Goal: Browse casually: Explore the website without a specific task or goal

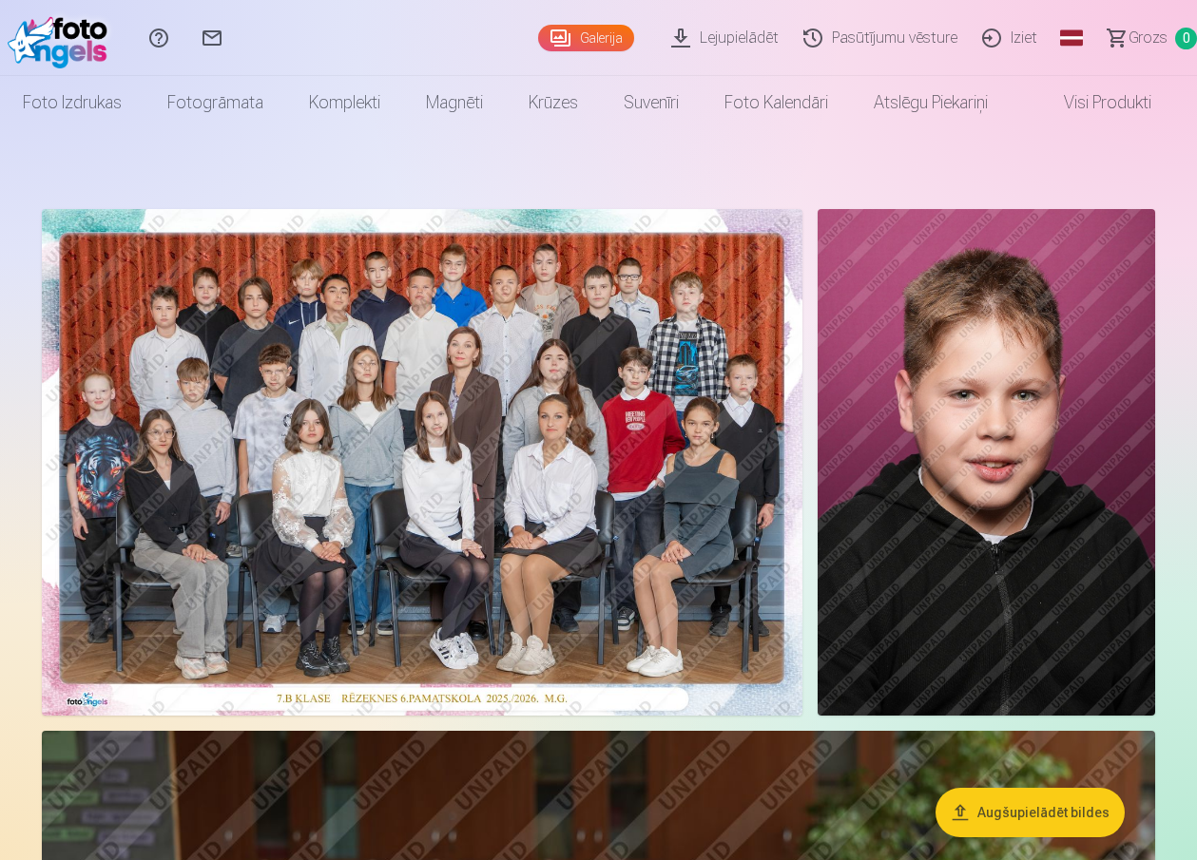
click at [443, 427] on img at bounding box center [422, 462] width 761 height 507
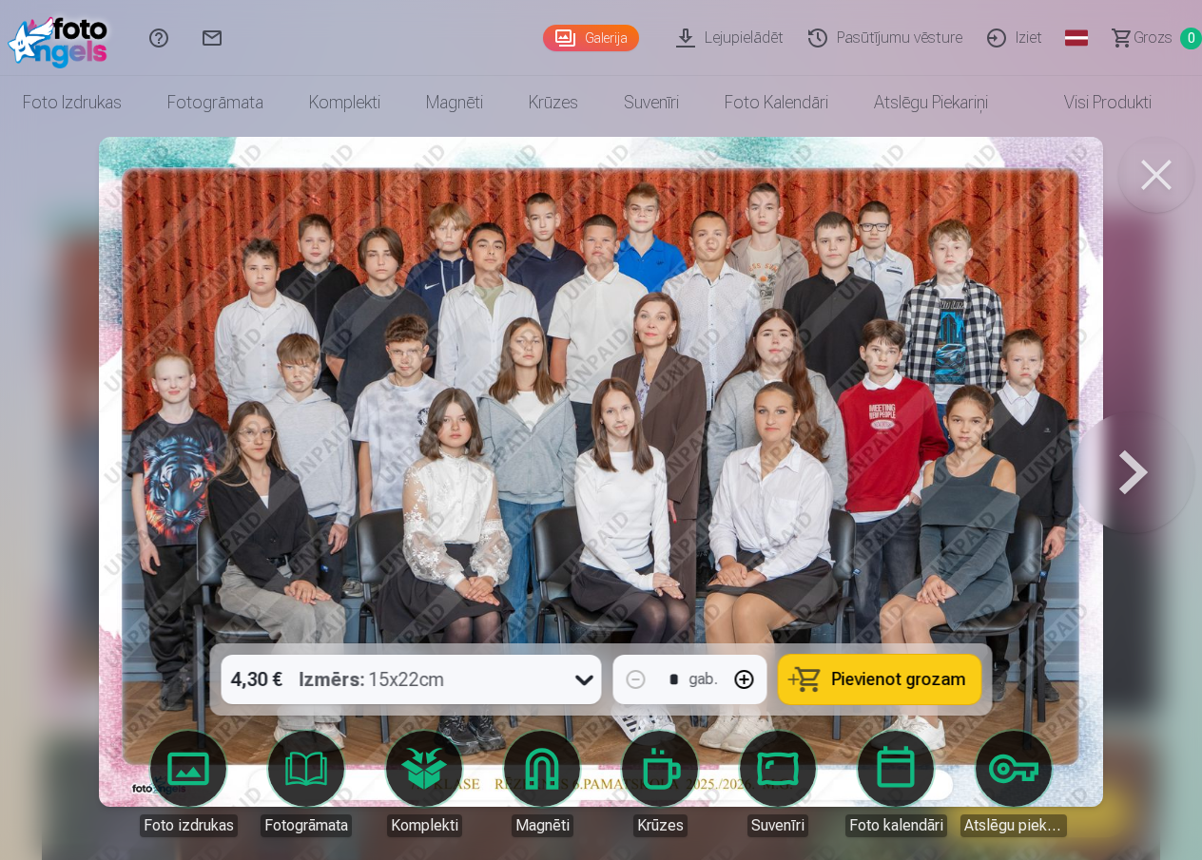
click at [1130, 457] on button at bounding box center [1133, 471] width 122 height 305
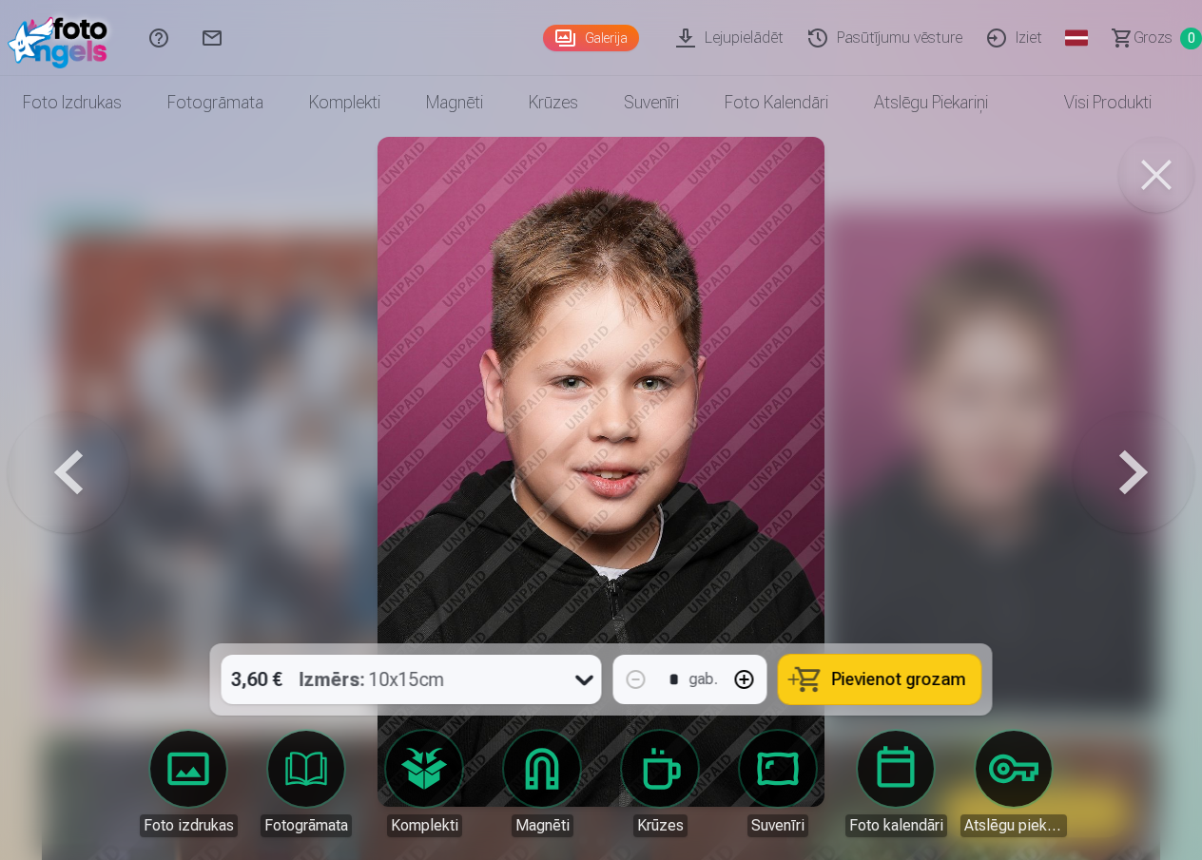
click at [1130, 457] on button at bounding box center [1133, 471] width 122 height 305
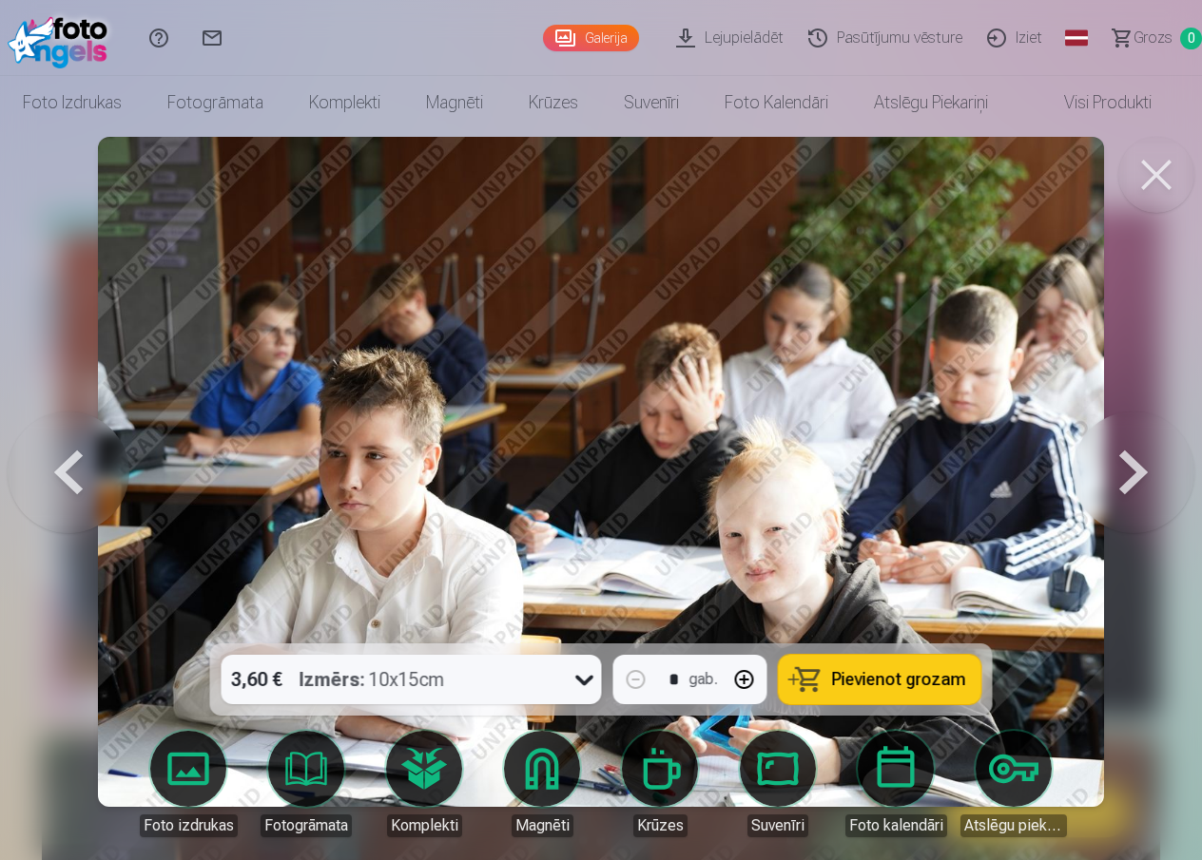
click at [1129, 458] on button at bounding box center [1133, 471] width 122 height 305
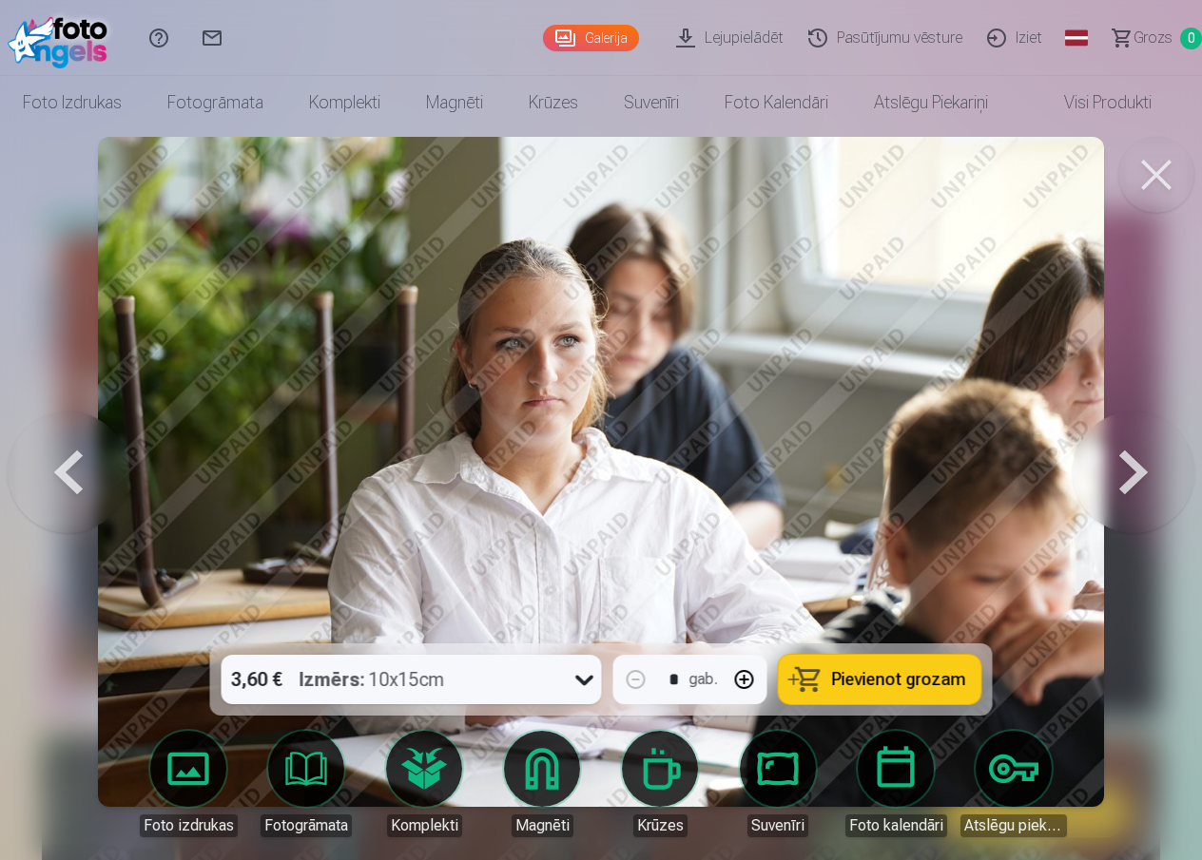
click at [1129, 458] on button at bounding box center [1133, 471] width 122 height 305
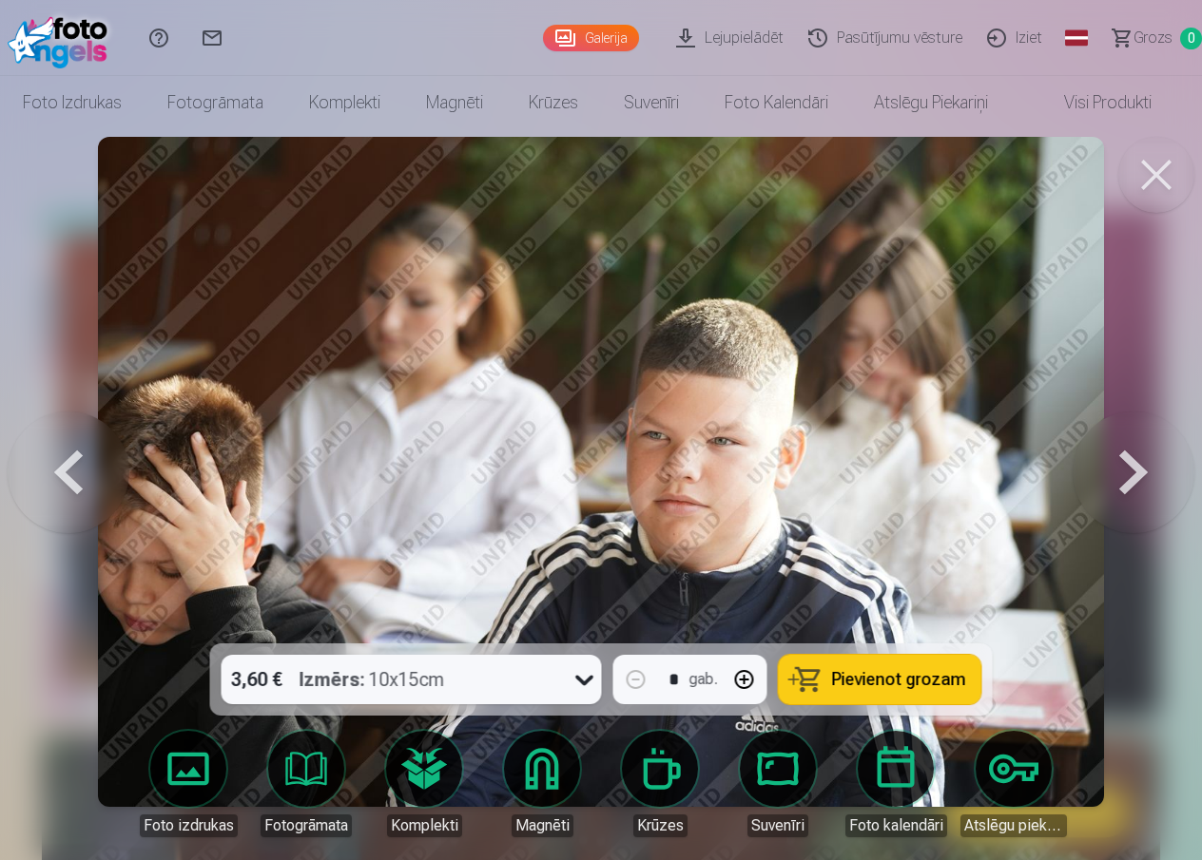
click at [1129, 458] on button at bounding box center [1133, 471] width 122 height 305
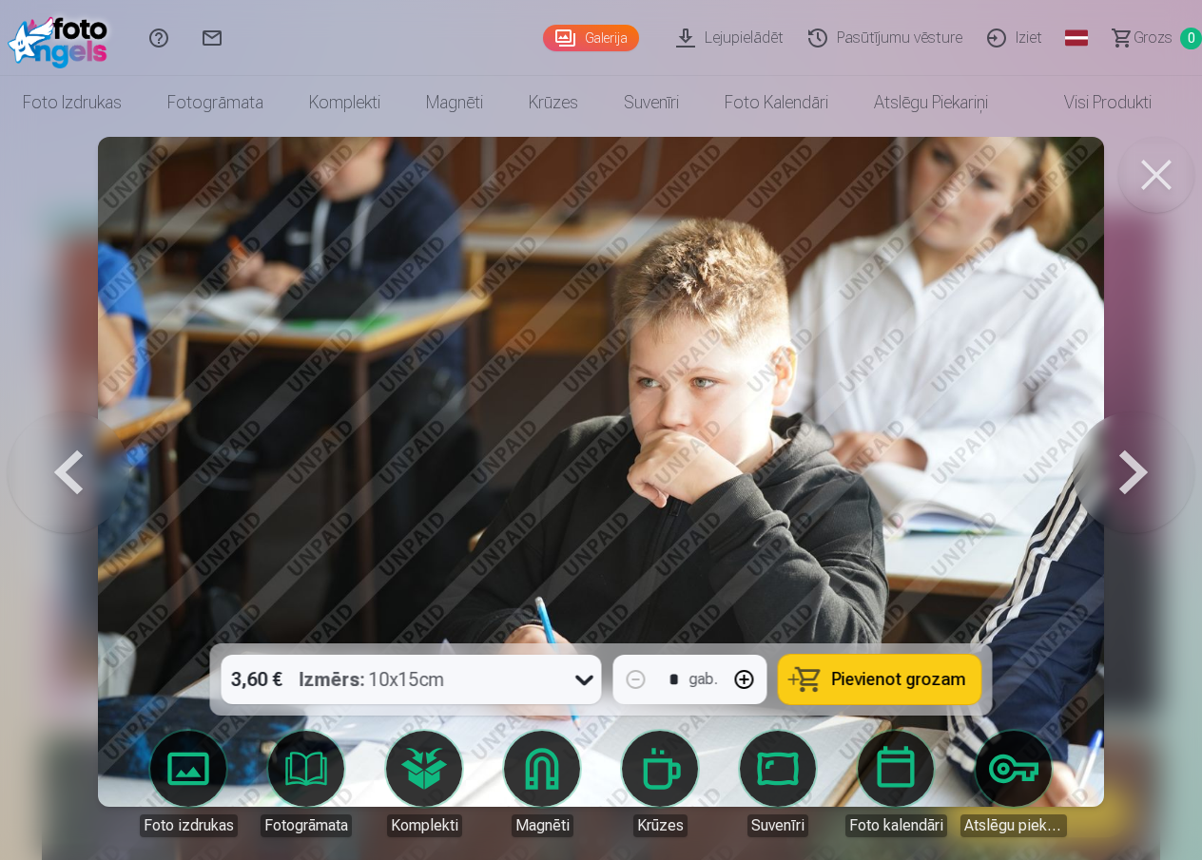
click at [1129, 458] on button at bounding box center [1133, 471] width 122 height 305
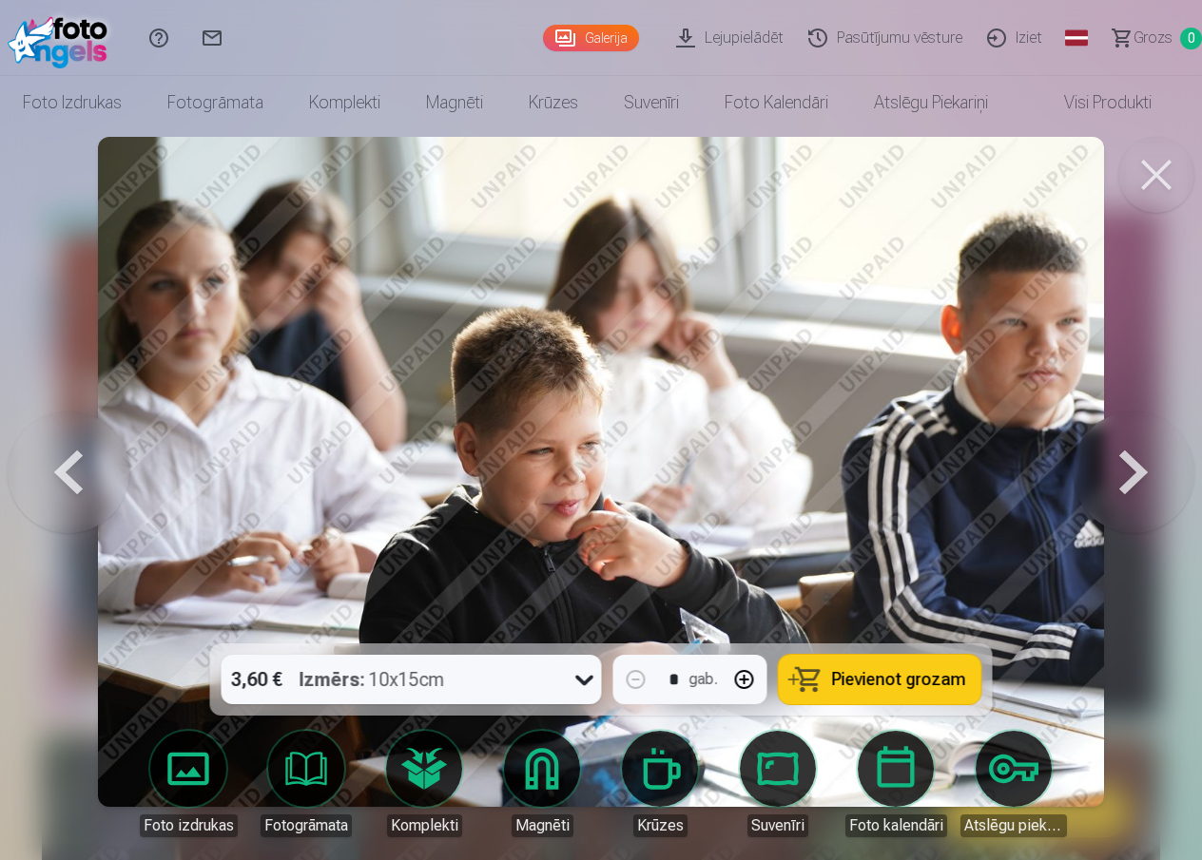
click at [1129, 458] on button at bounding box center [1133, 471] width 122 height 305
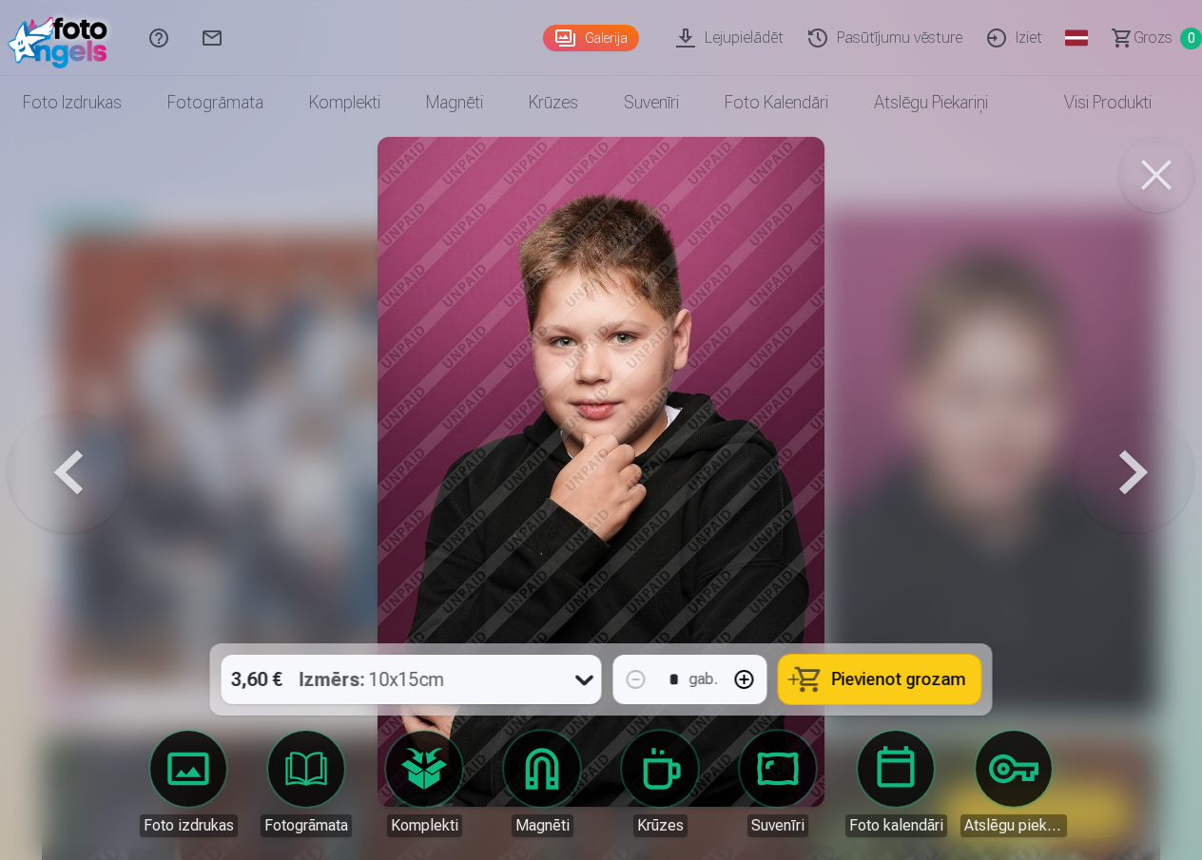
click at [1129, 458] on button at bounding box center [1133, 471] width 122 height 305
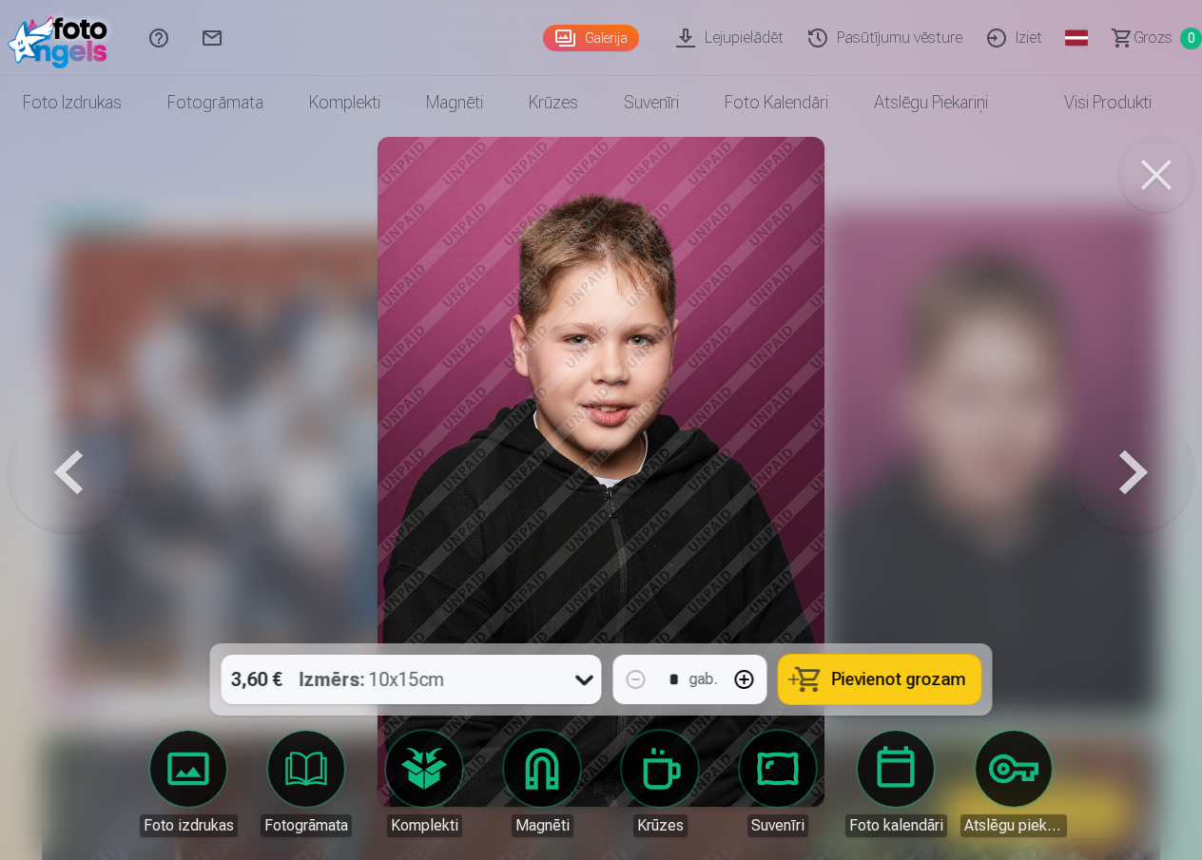
click at [1129, 458] on button at bounding box center [1133, 471] width 122 height 305
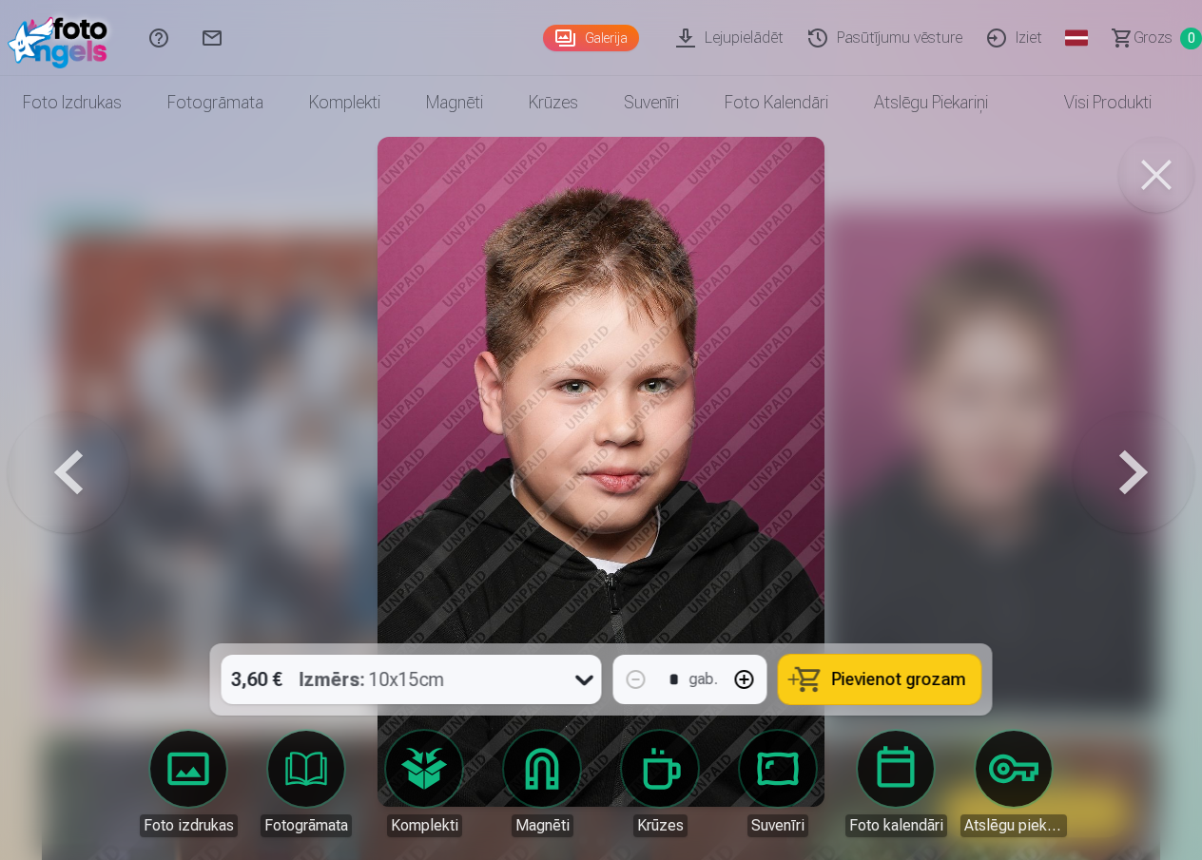
click at [1129, 458] on button at bounding box center [1133, 471] width 122 height 305
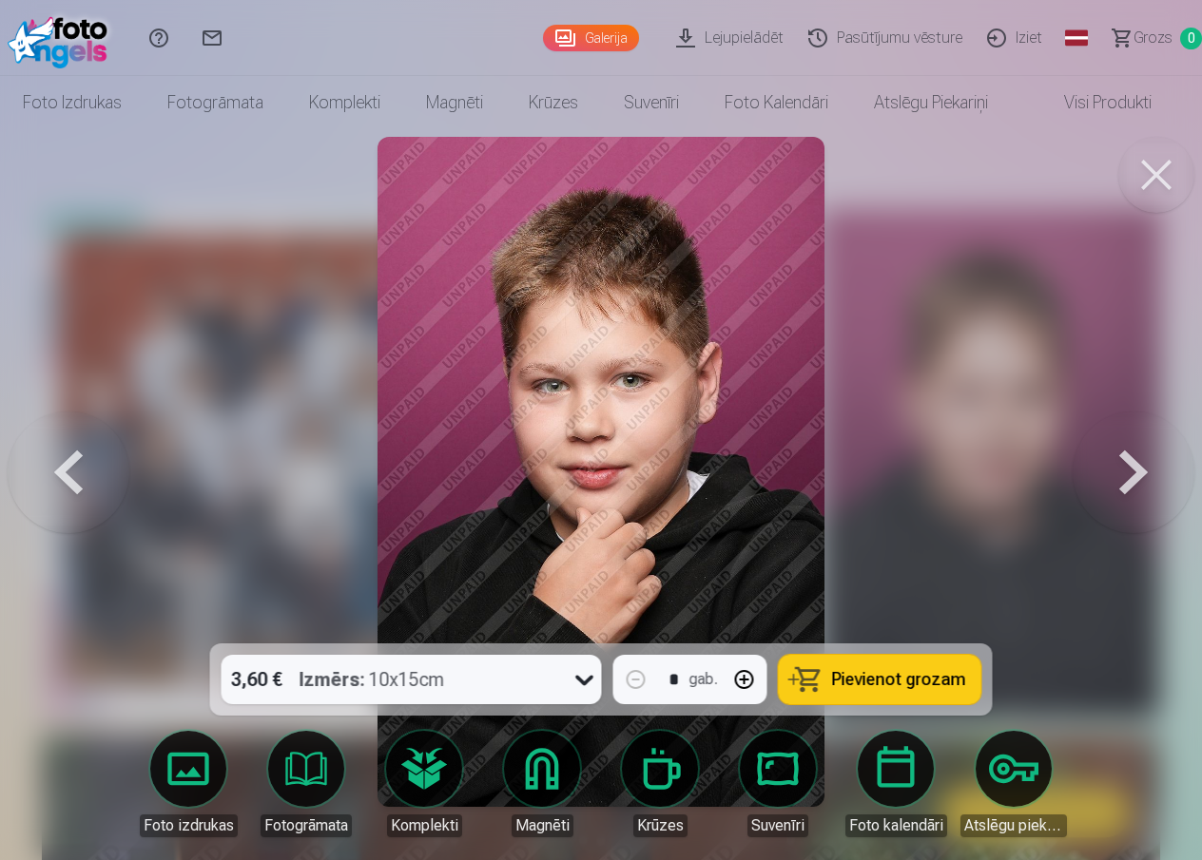
click at [1129, 458] on button at bounding box center [1133, 471] width 122 height 305
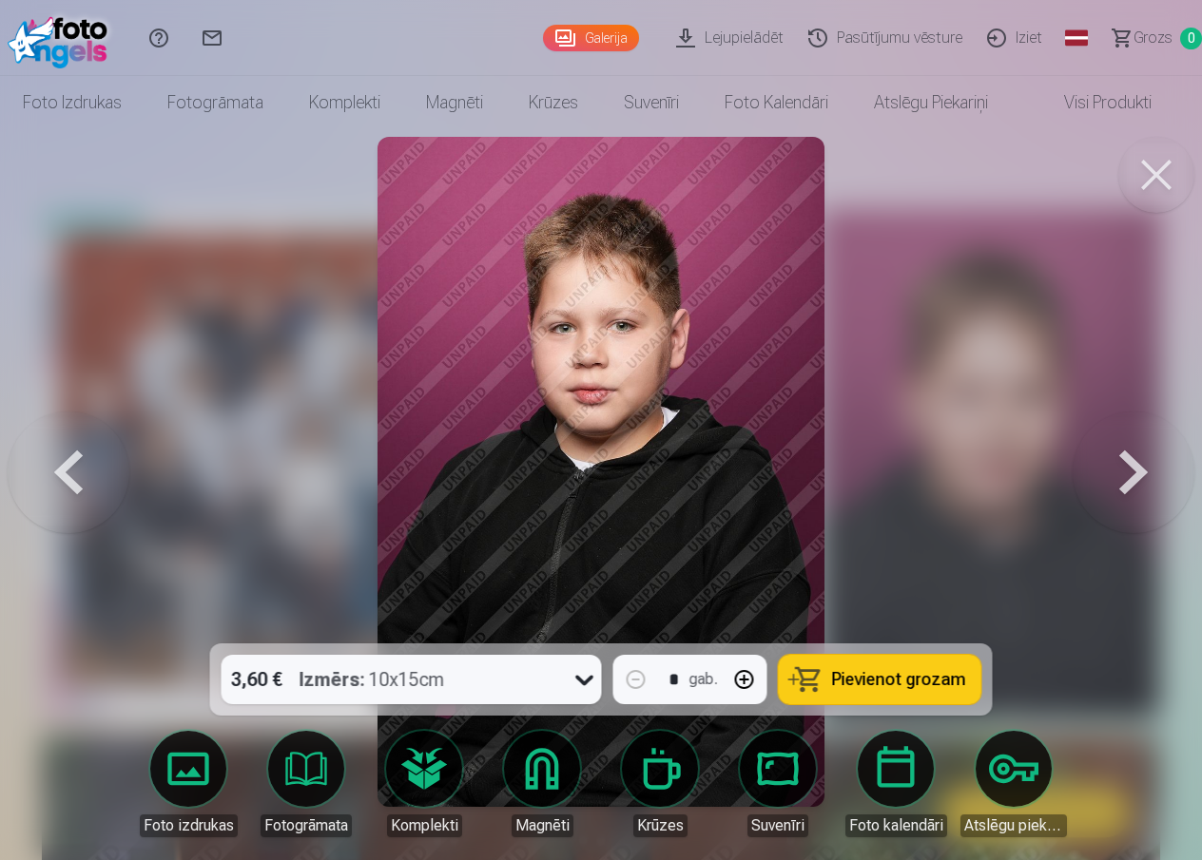
click at [1129, 458] on button at bounding box center [1133, 471] width 122 height 305
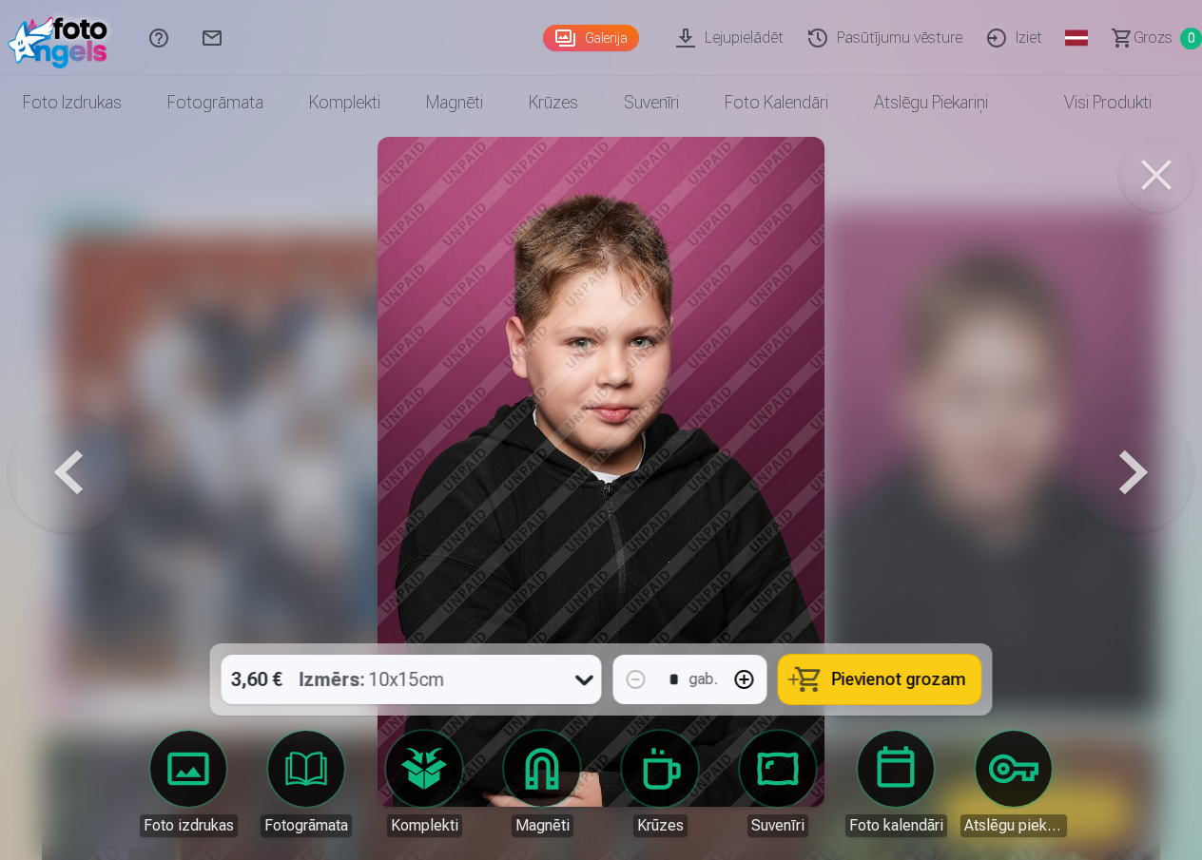
click at [1128, 458] on button at bounding box center [1133, 471] width 122 height 305
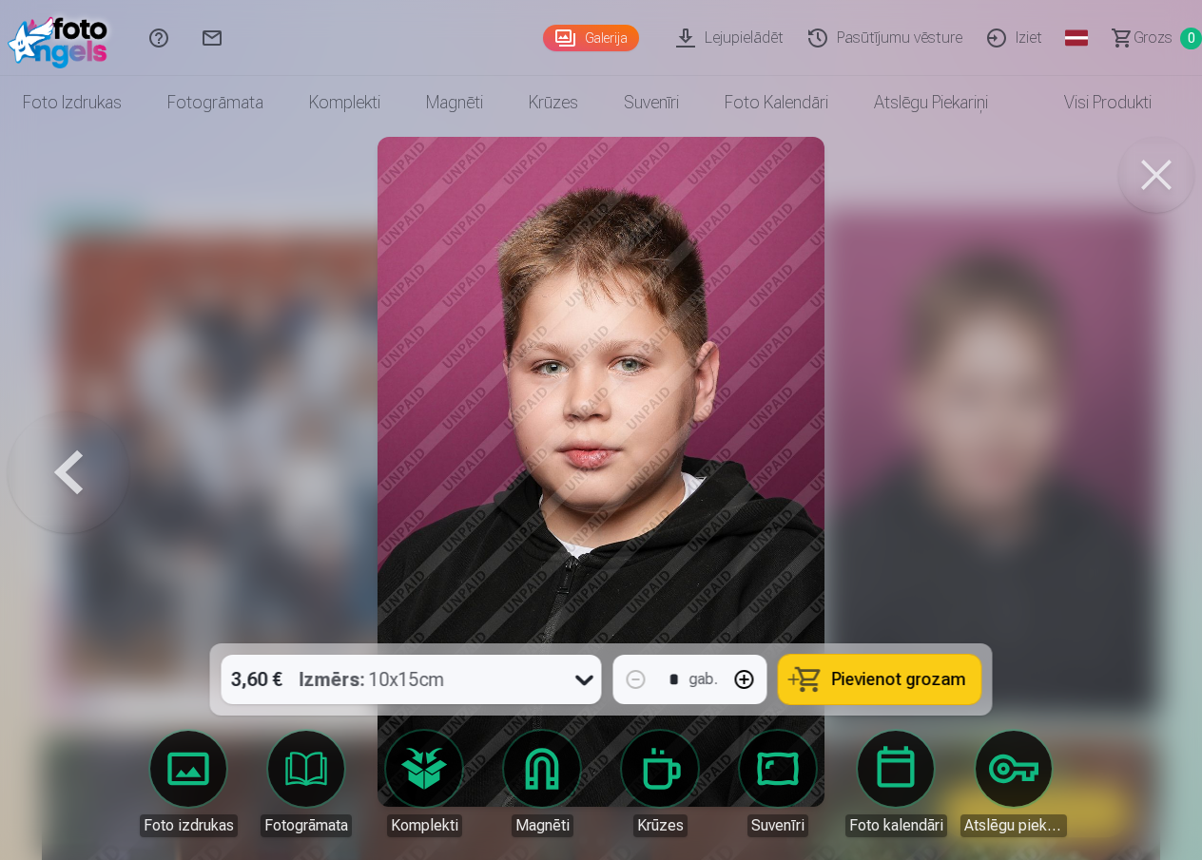
click at [1128, 458] on div at bounding box center [601, 430] width 1202 height 860
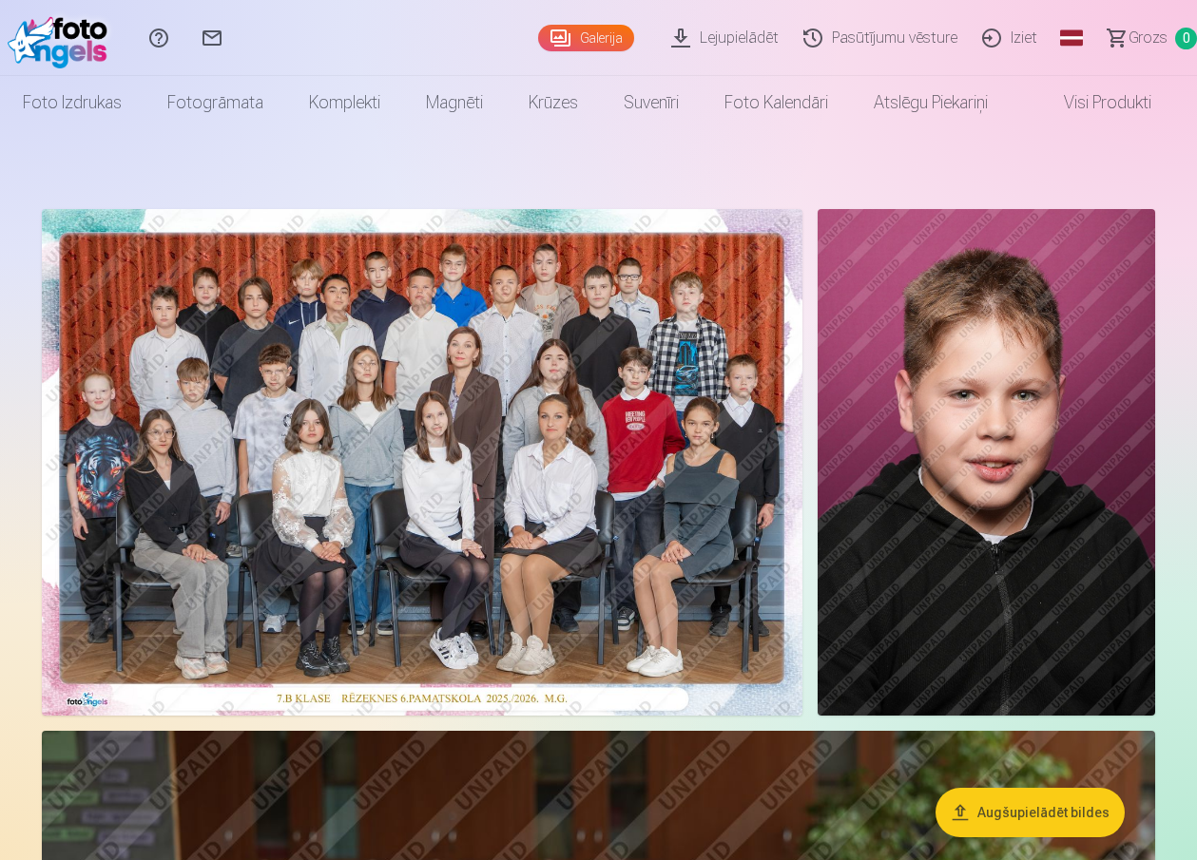
click at [1128, 458] on img at bounding box center [986, 462] width 337 height 507
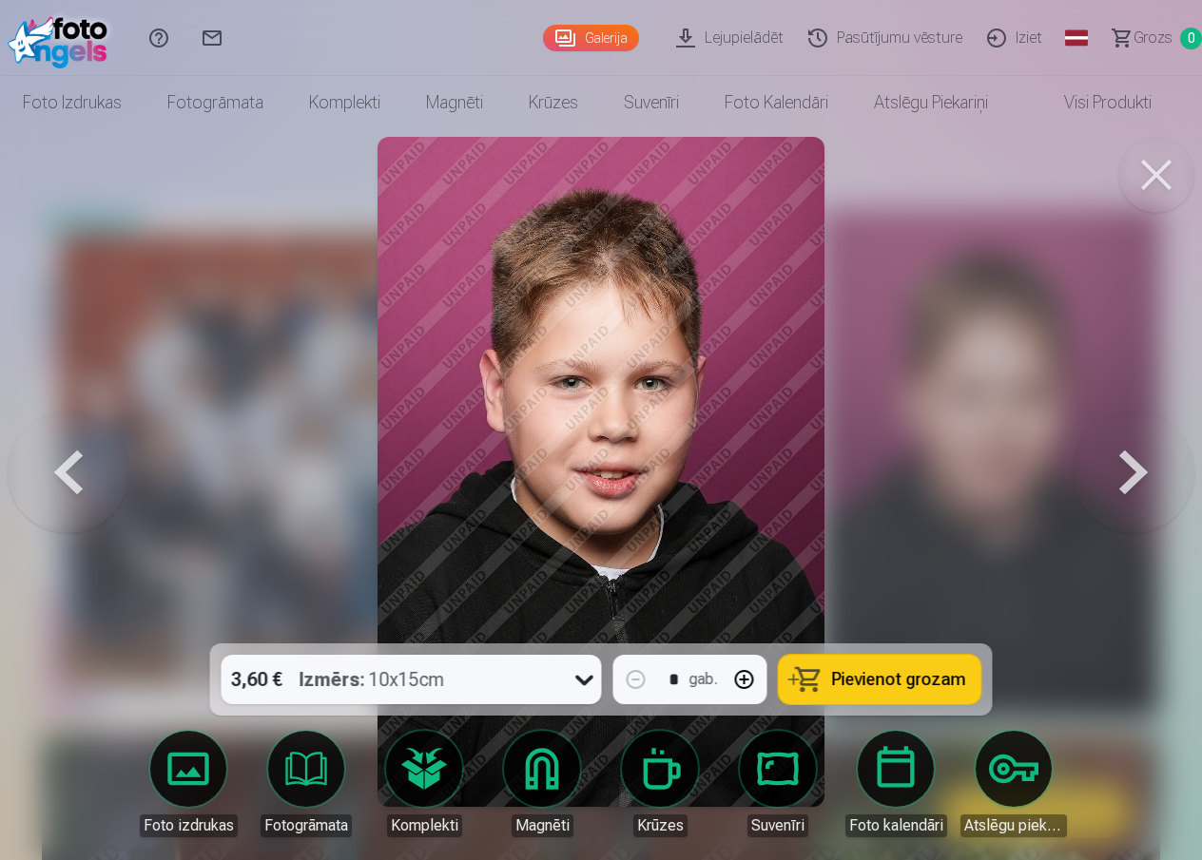
click at [1128, 458] on button at bounding box center [1133, 471] width 122 height 305
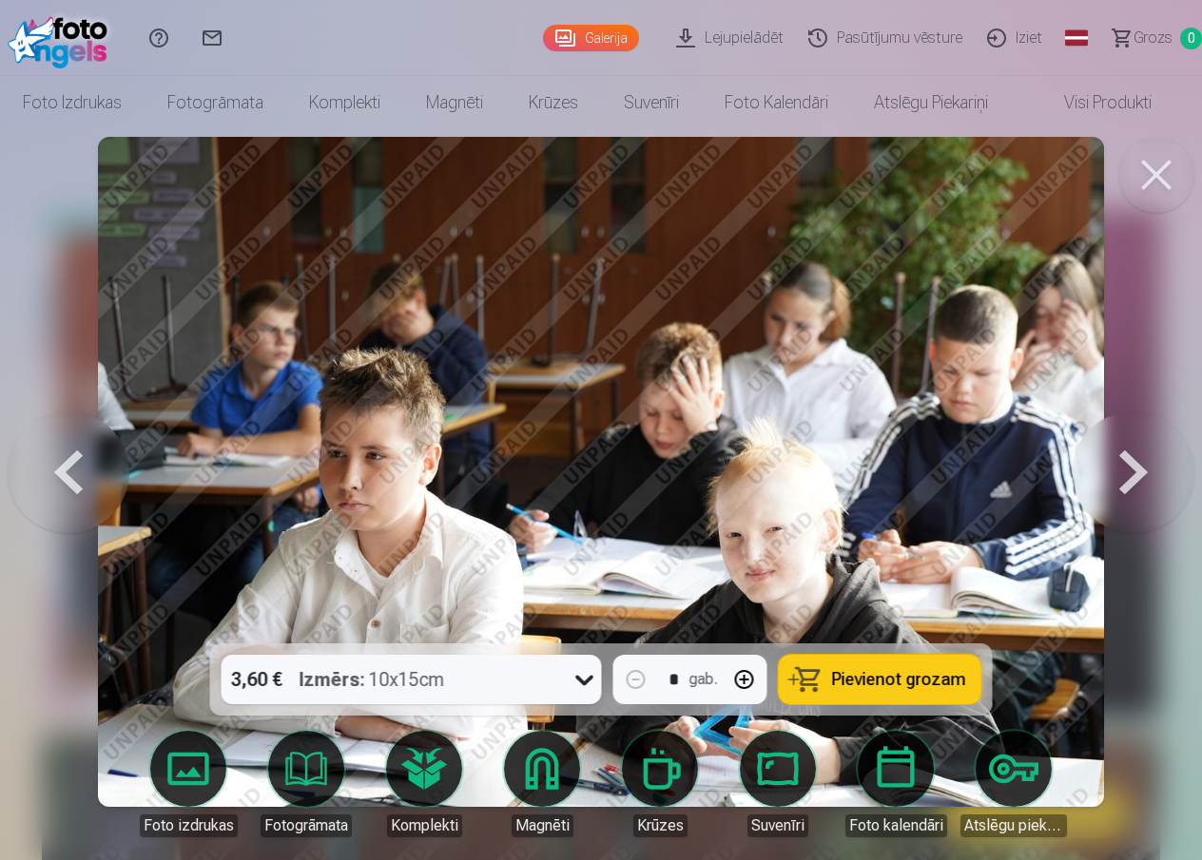
click at [1127, 476] on button at bounding box center [1133, 471] width 122 height 305
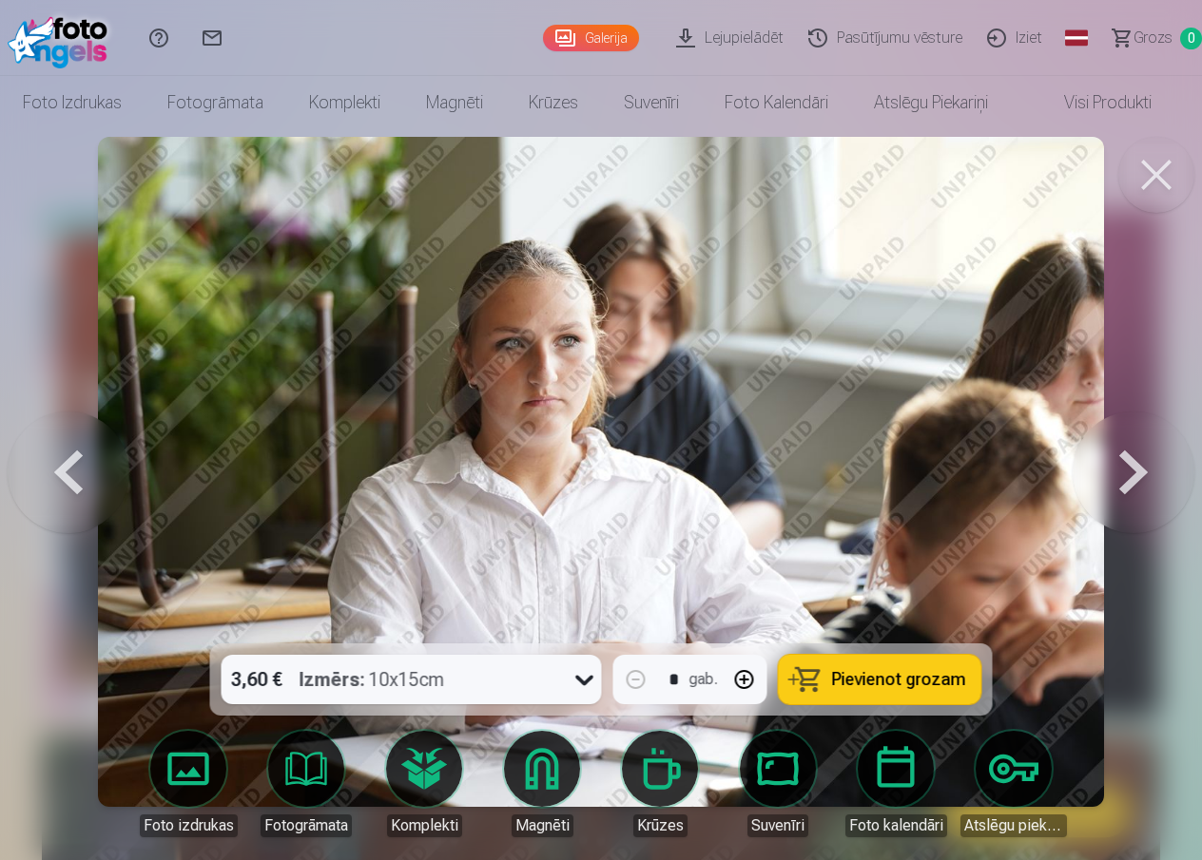
click at [1127, 476] on button at bounding box center [1133, 471] width 122 height 305
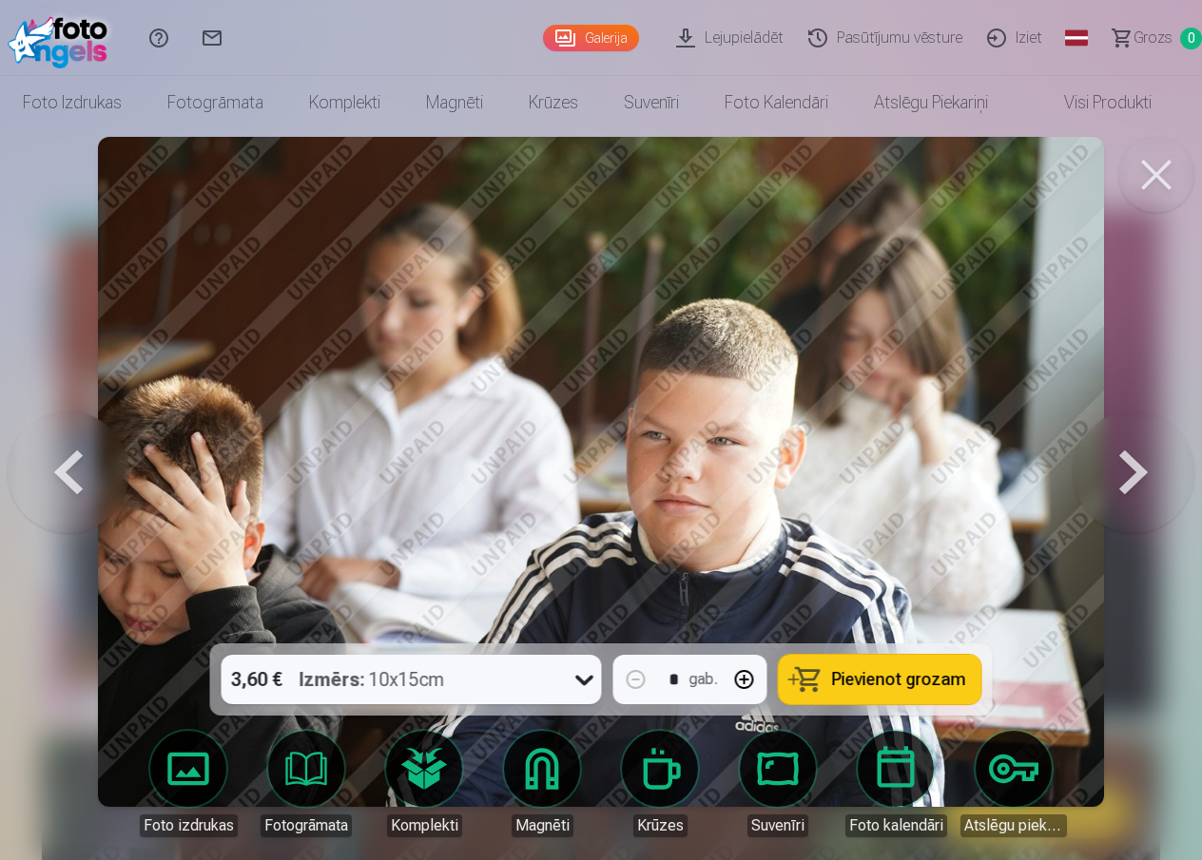
click at [1127, 476] on button at bounding box center [1133, 471] width 122 height 305
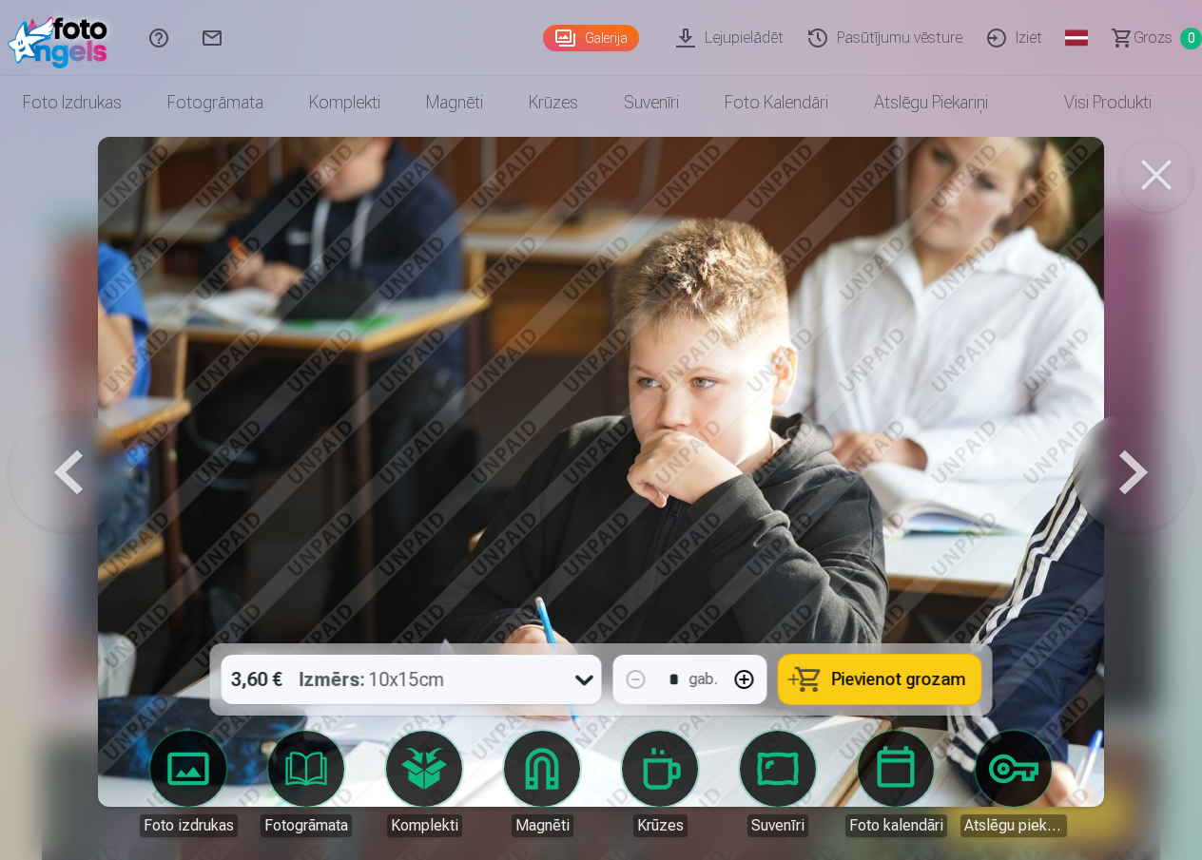
click at [1127, 476] on button at bounding box center [1133, 471] width 122 height 305
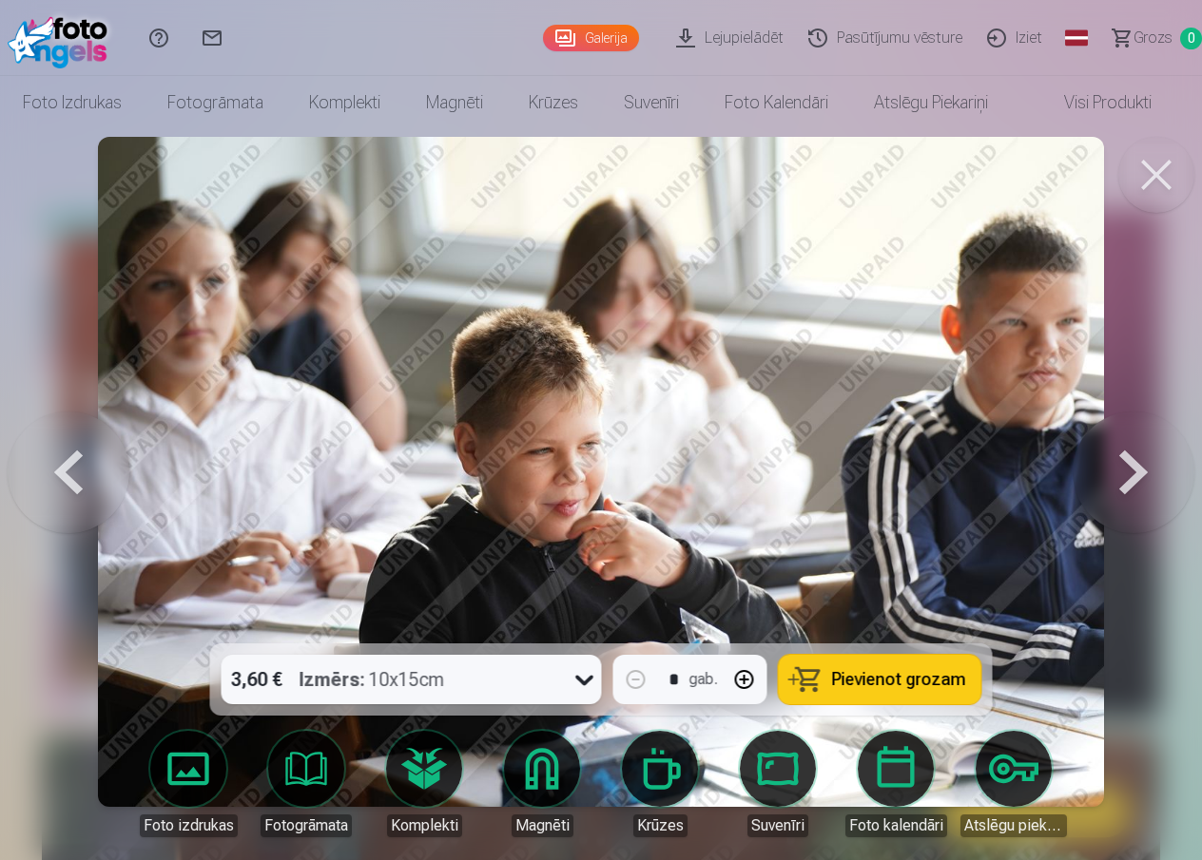
click at [1127, 476] on button at bounding box center [1133, 471] width 122 height 305
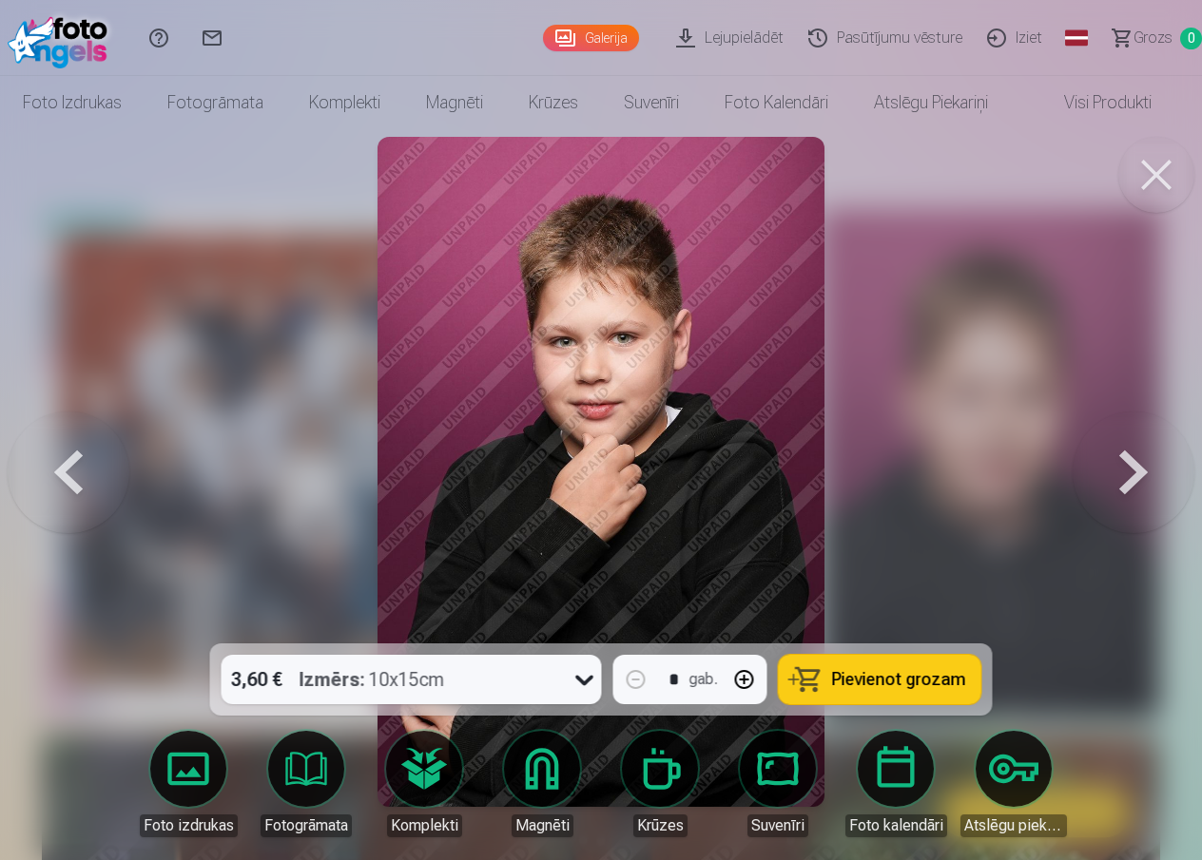
click at [1127, 476] on button at bounding box center [1133, 471] width 122 height 305
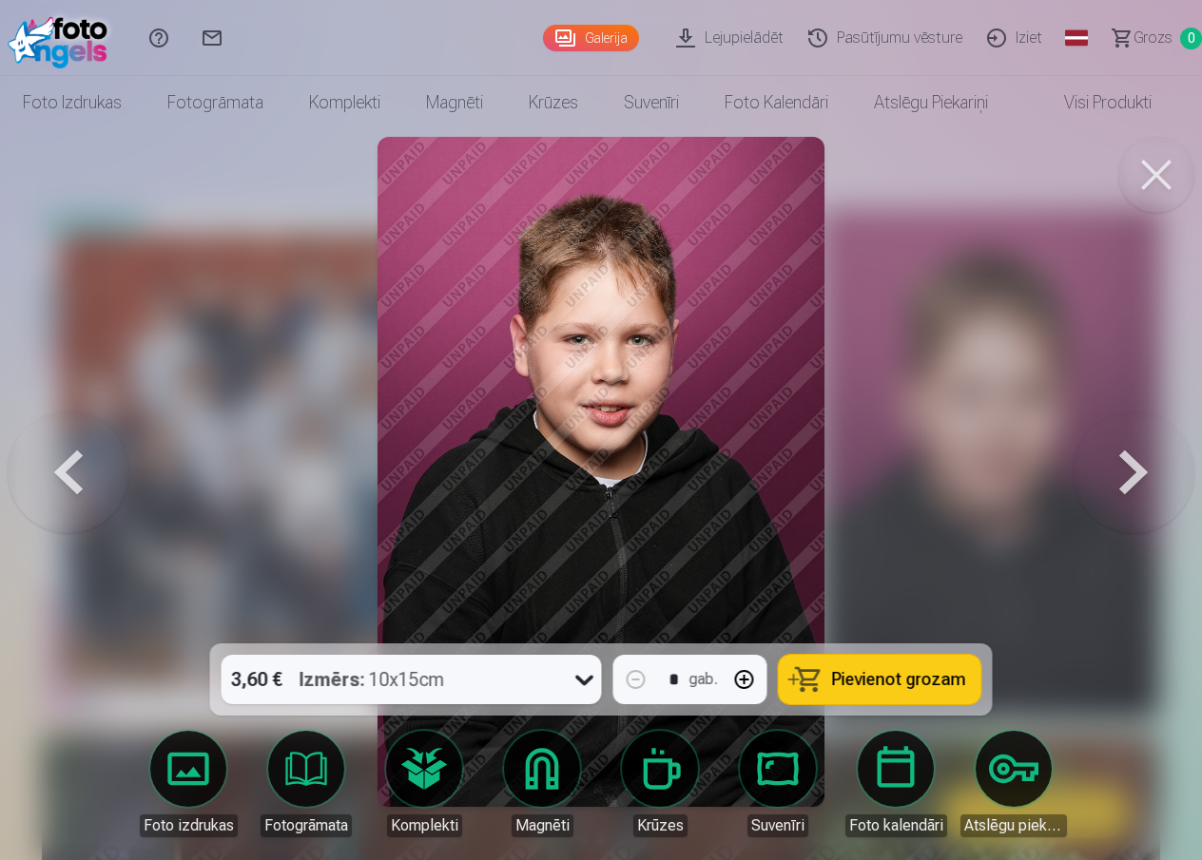
click at [1127, 476] on button at bounding box center [1133, 471] width 122 height 305
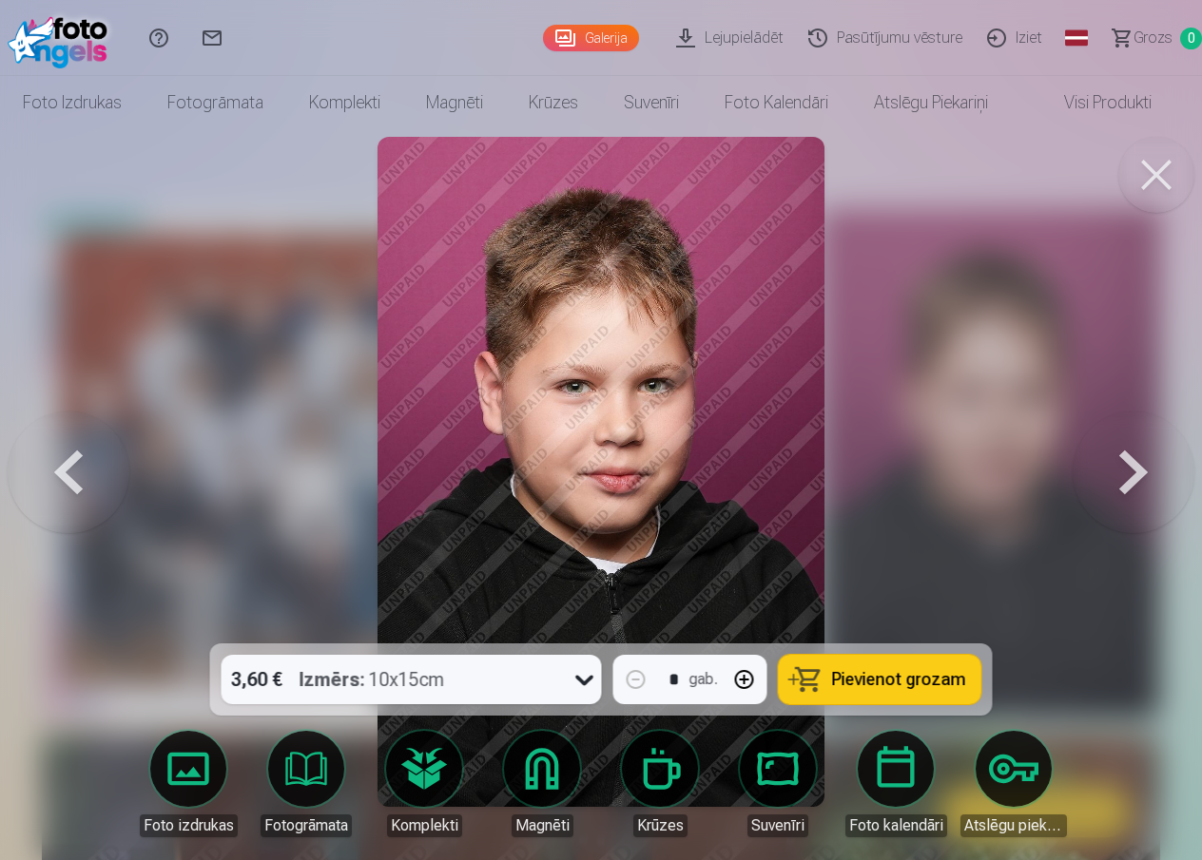
click at [1127, 476] on button at bounding box center [1133, 471] width 122 height 305
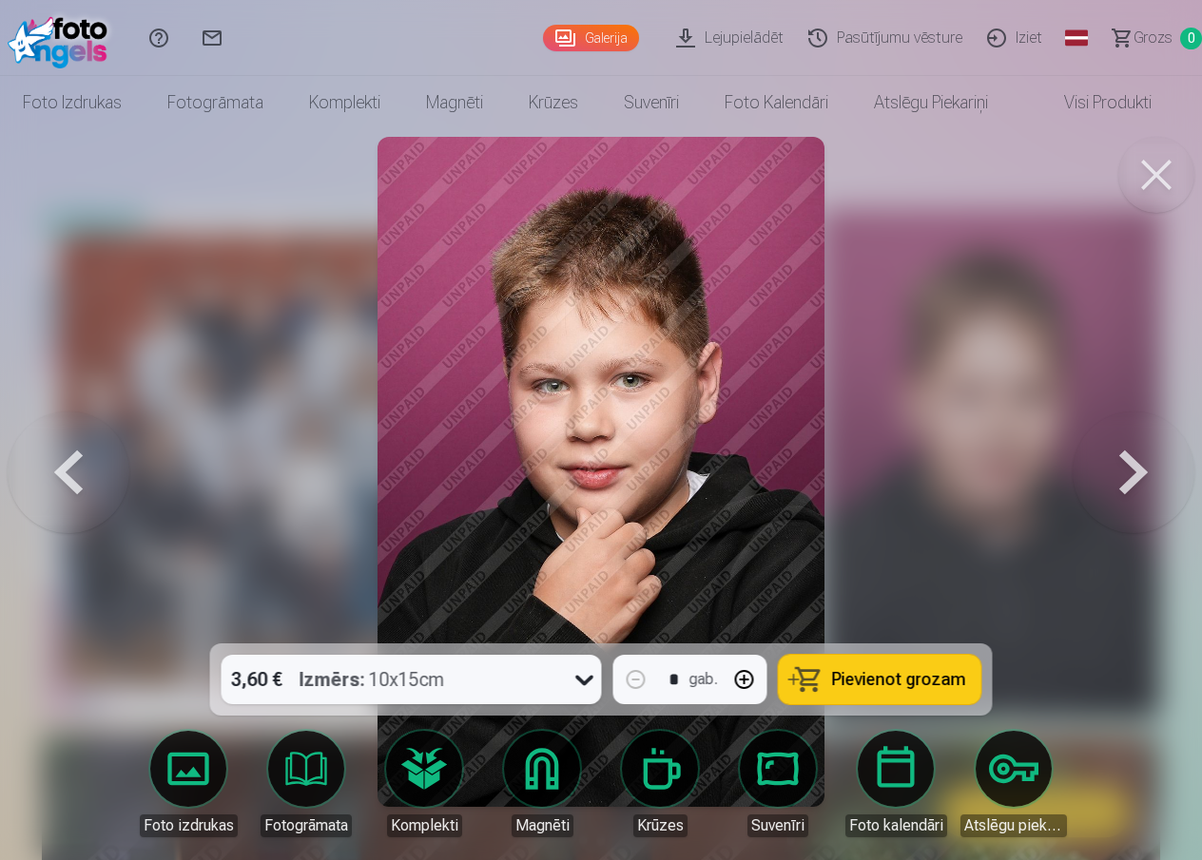
click at [1127, 476] on button at bounding box center [1133, 471] width 122 height 305
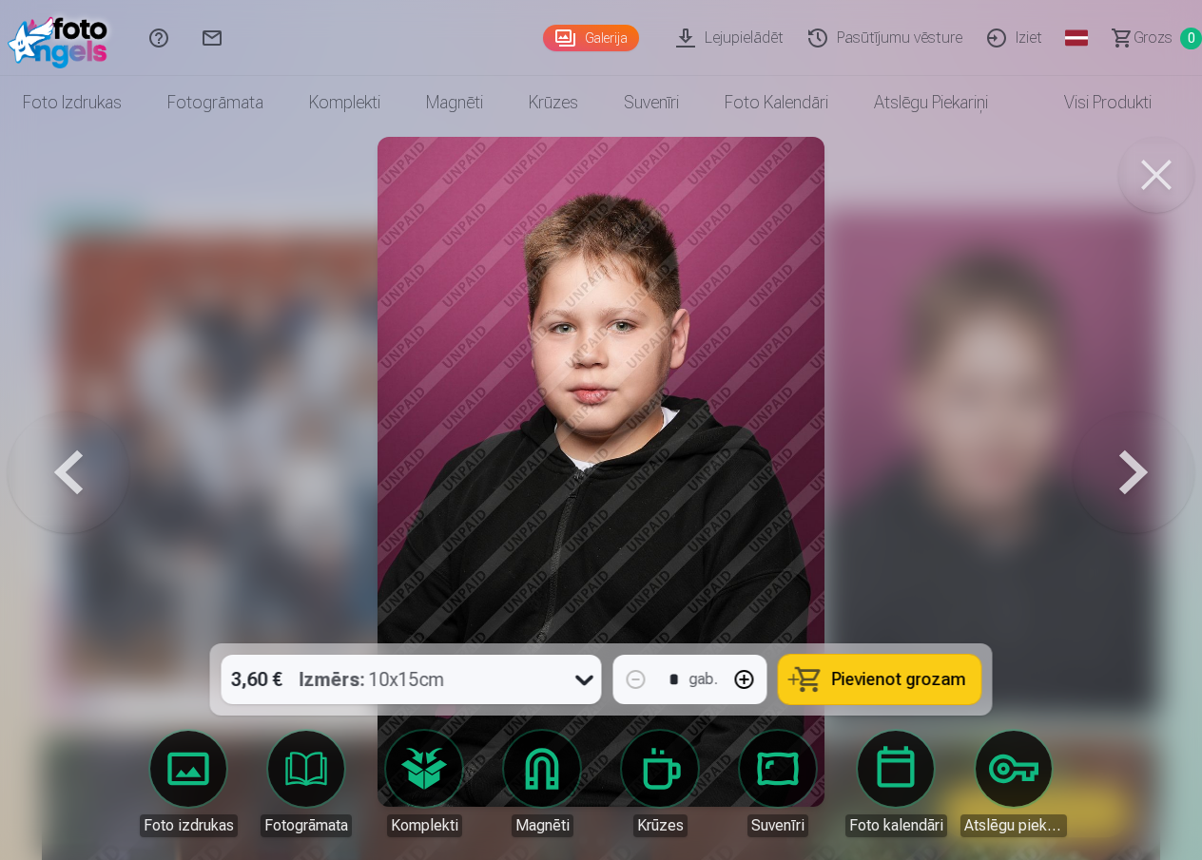
click at [1127, 476] on button at bounding box center [1133, 471] width 122 height 305
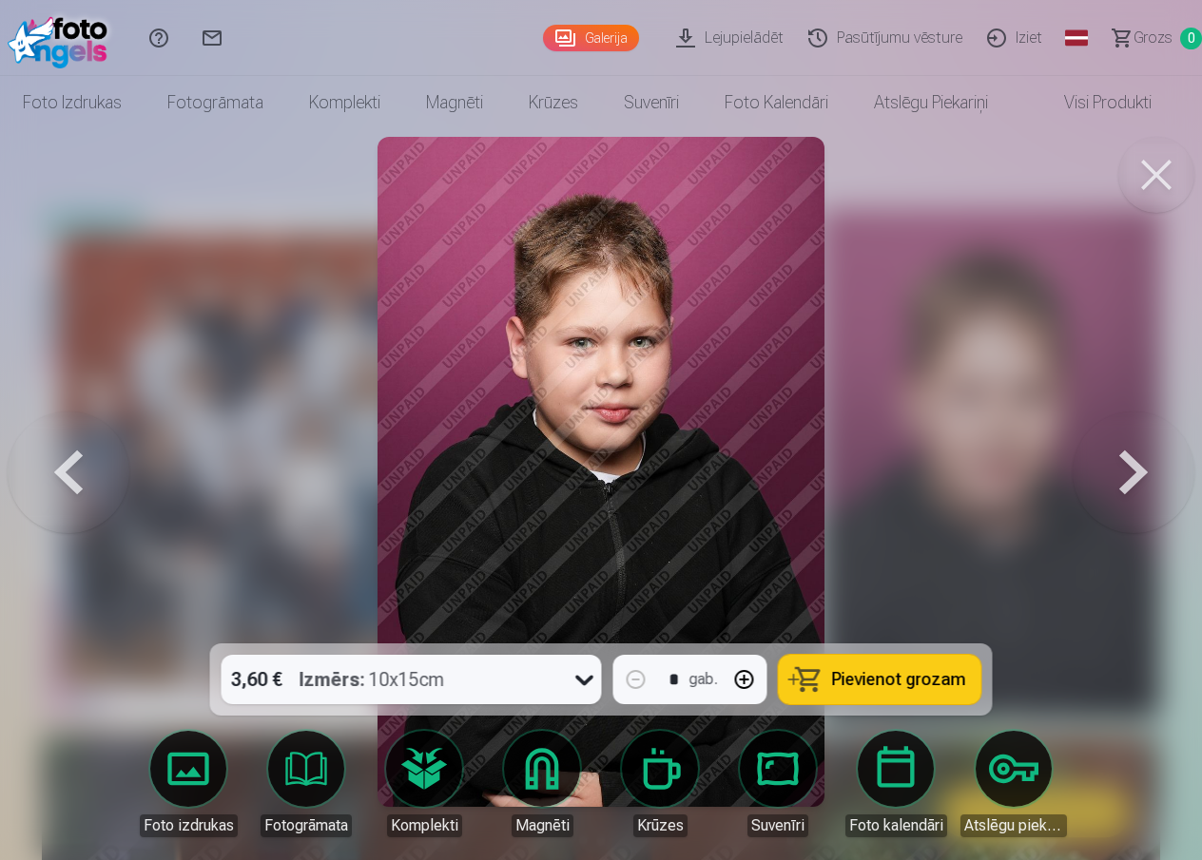
click at [1127, 476] on button at bounding box center [1133, 471] width 122 height 305
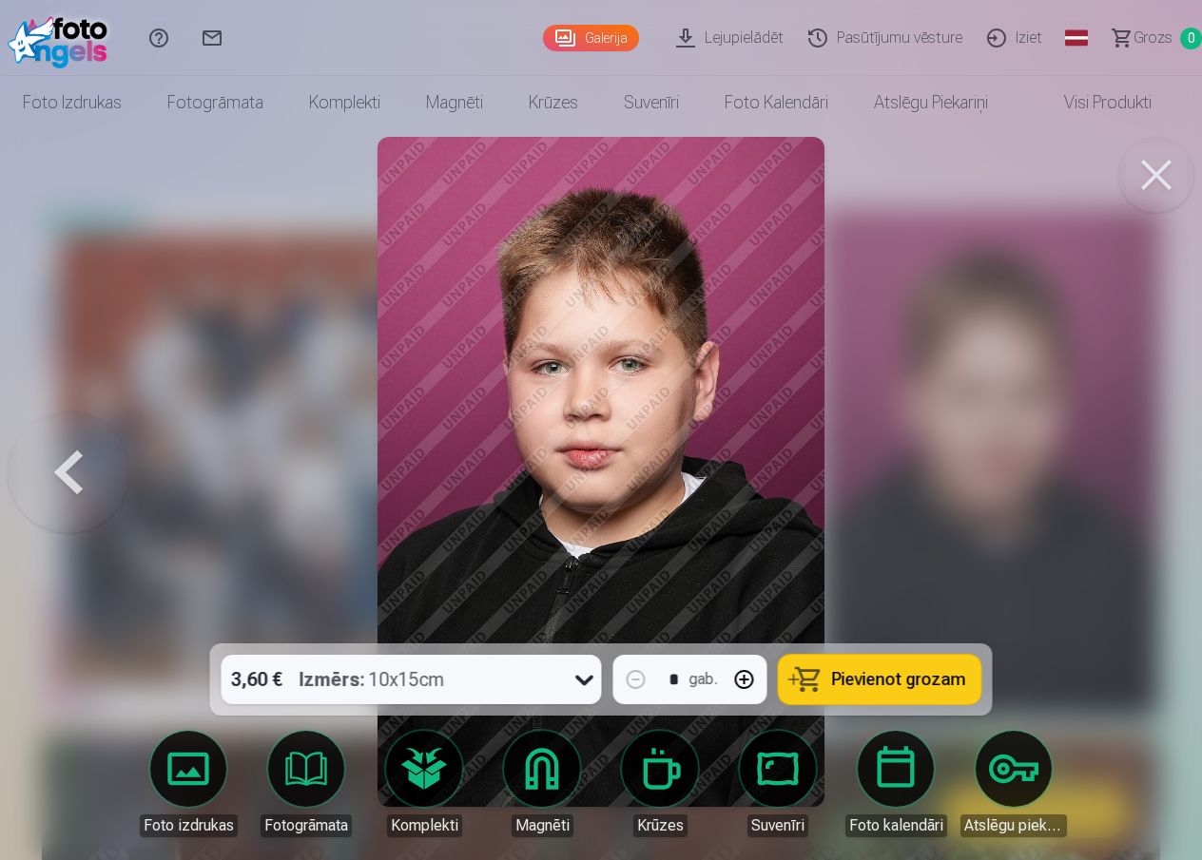
click at [1127, 476] on div at bounding box center [601, 430] width 1202 height 860
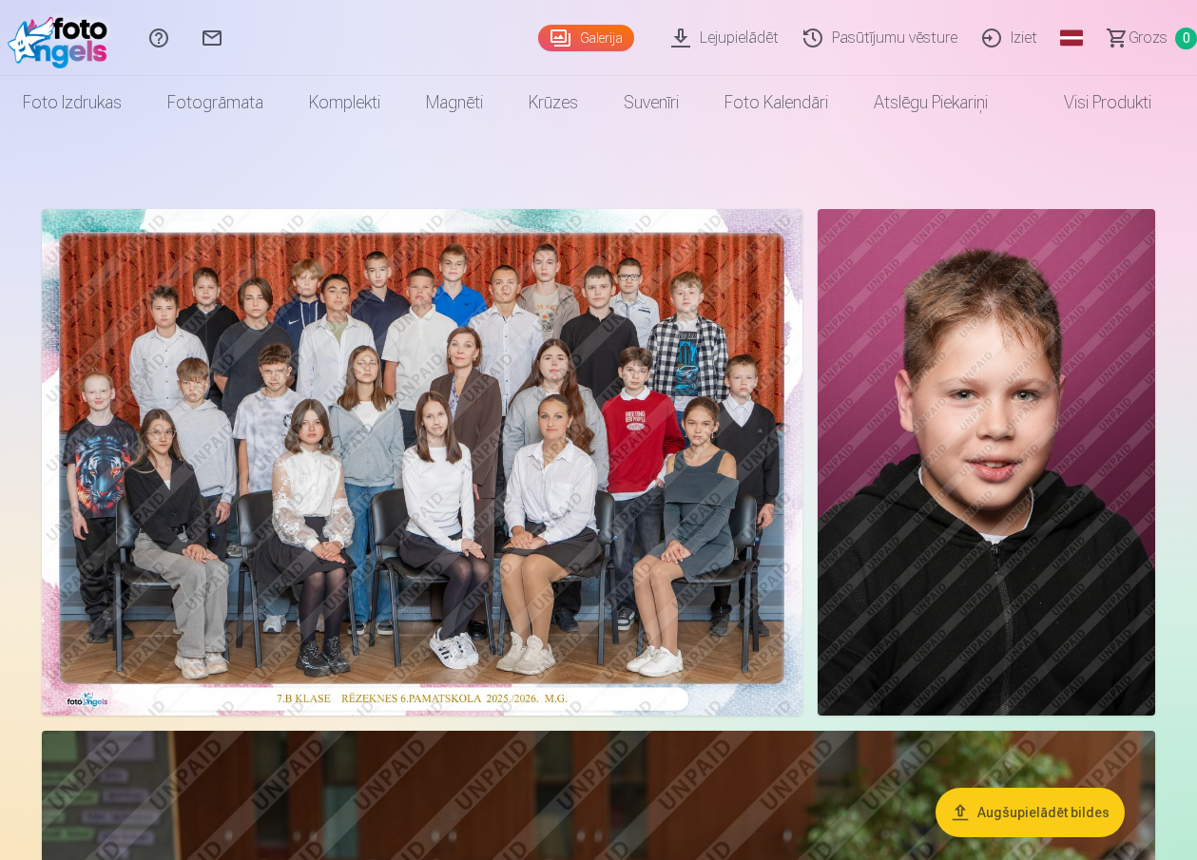
click at [388, 507] on img at bounding box center [422, 462] width 761 height 507
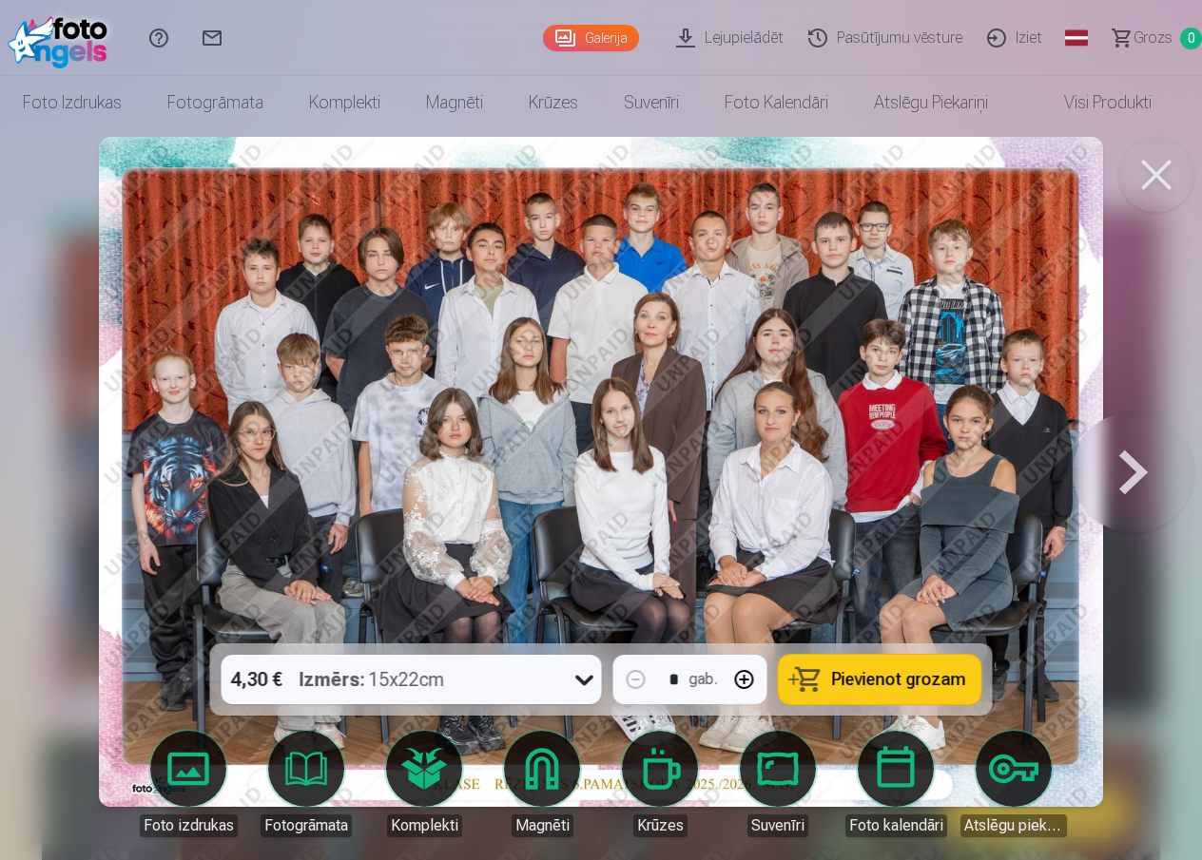
click at [1154, 173] on button at bounding box center [1156, 175] width 76 height 76
